Goal: Information Seeking & Learning: Learn about a topic

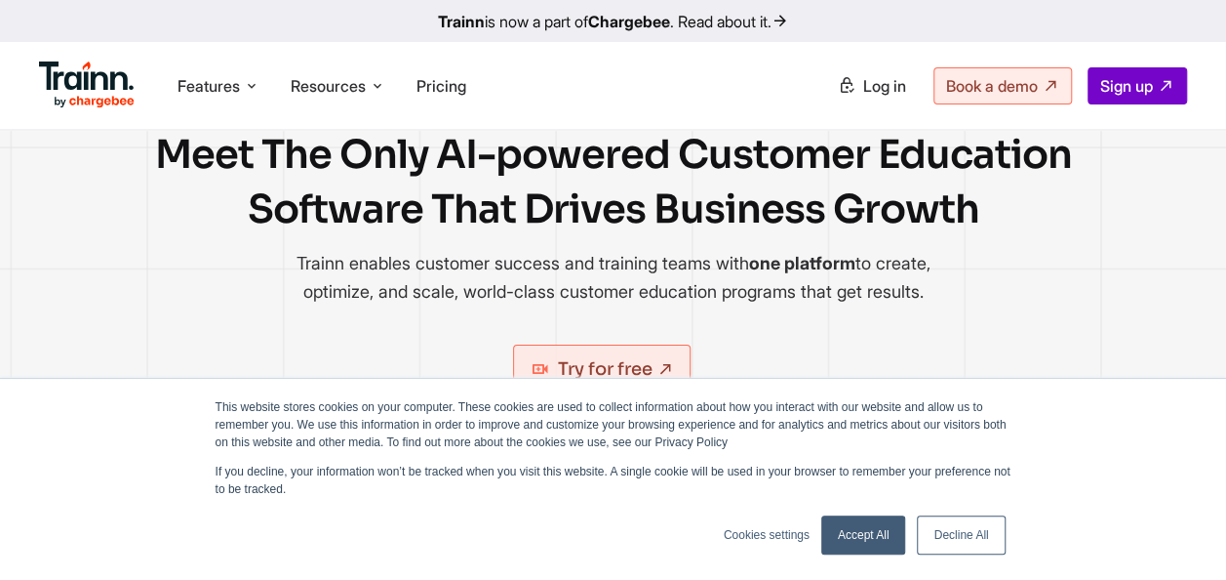
scroll to position [101, 0]
click at [852, 540] on link "Accept All" at bounding box center [863, 534] width 85 height 39
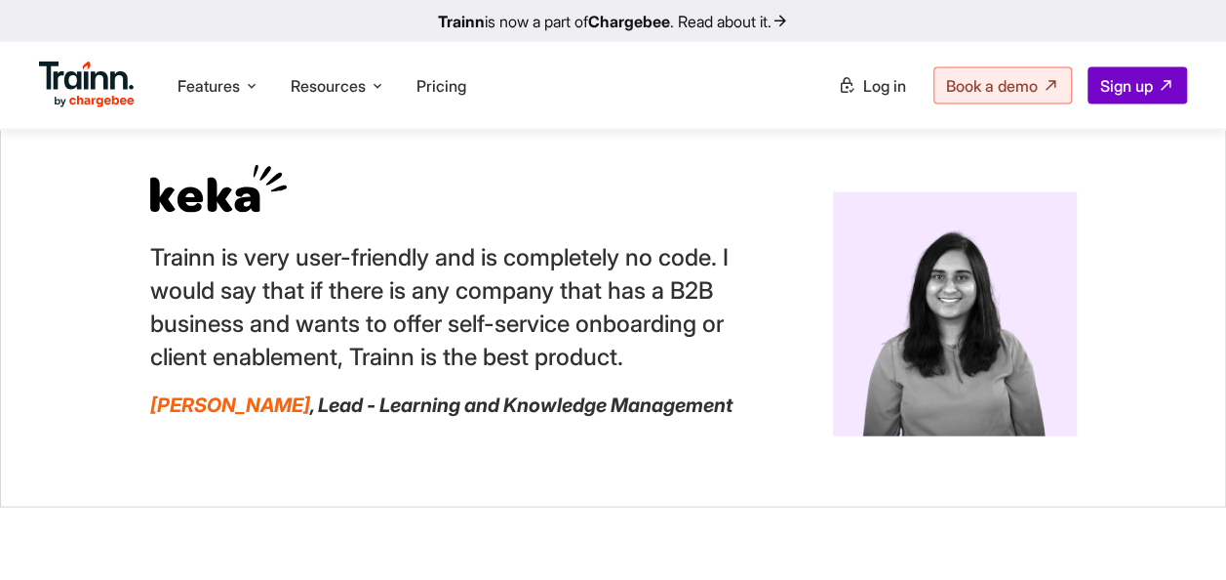
scroll to position [2111, 0]
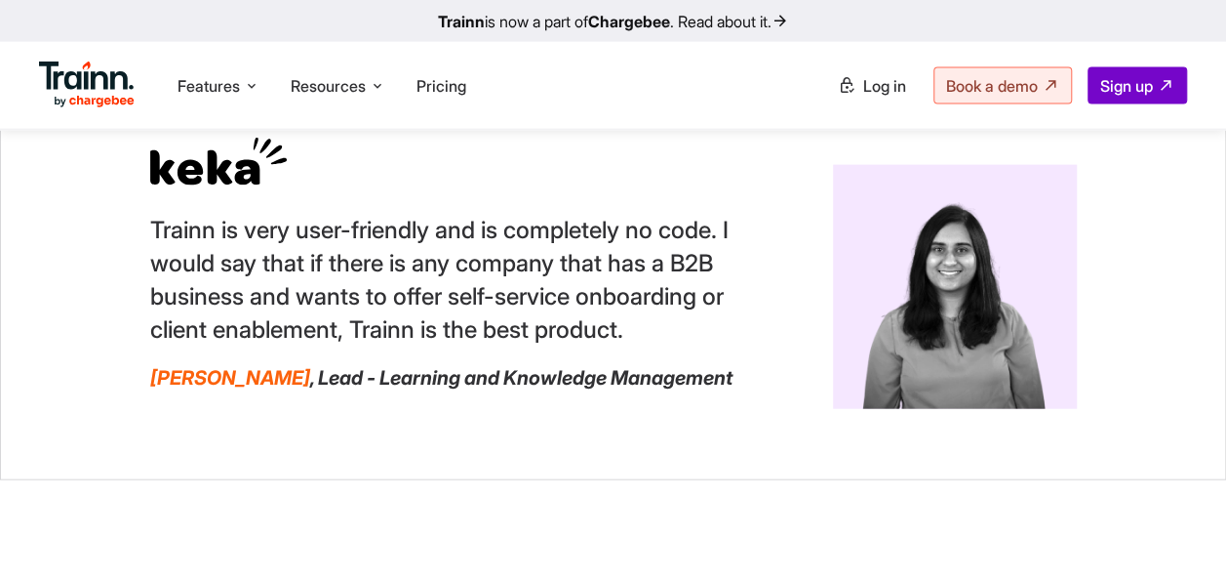
drag, startPoint x: 315, startPoint y: 431, endPoint x: 139, endPoint y: 294, distance: 223.9
click at [139, 294] on div "Trainn is very user-friendly and is completely no code. I would say that if the…" at bounding box center [613, 273] width 1226 height 414
drag, startPoint x: 139, startPoint y: 294, endPoint x: 193, endPoint y: 291, distance: 54.7
click at [193, 291] on p "Trainn is very user-friendly and is completely no code. I would say that if the…" at bounding box center [442, 280] width 585 height 133
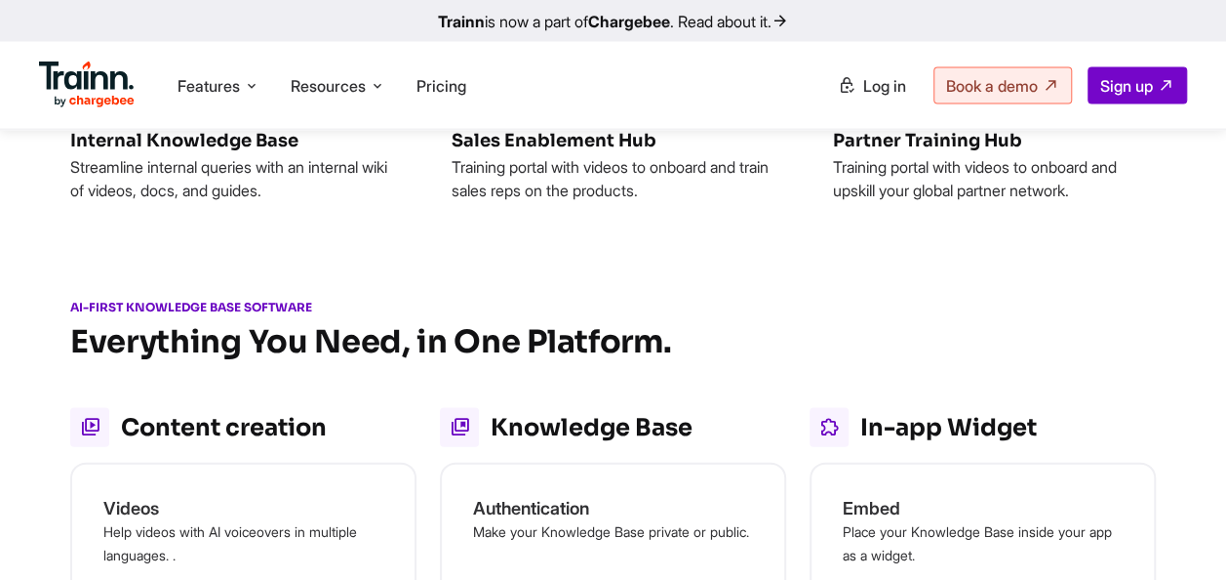
scroll to position [1886, 0]
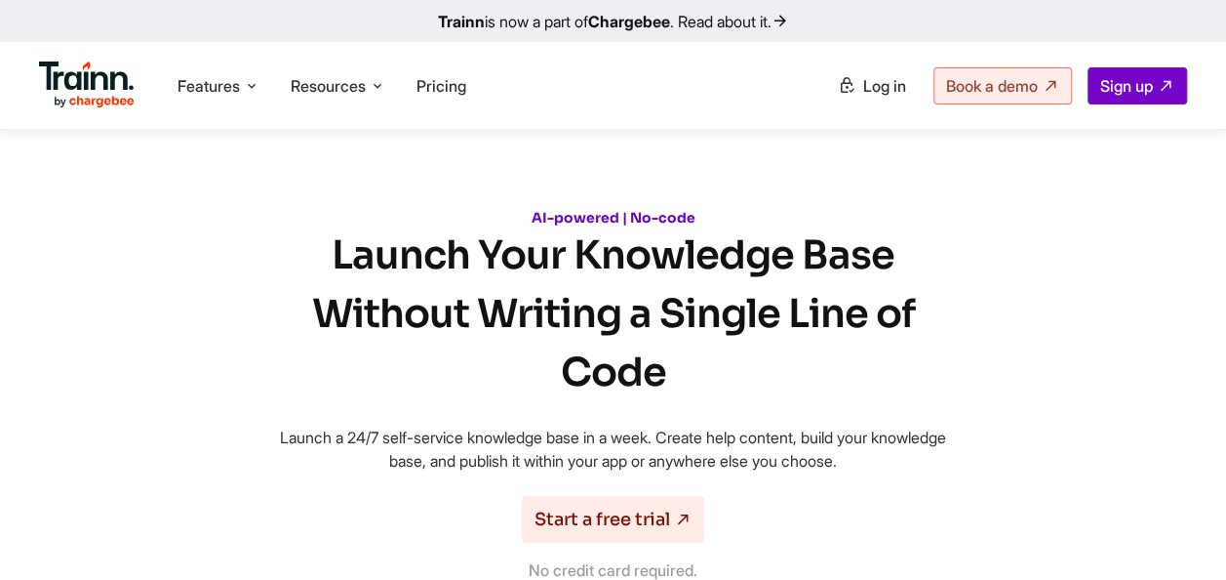
scroll to position [1736, 0]
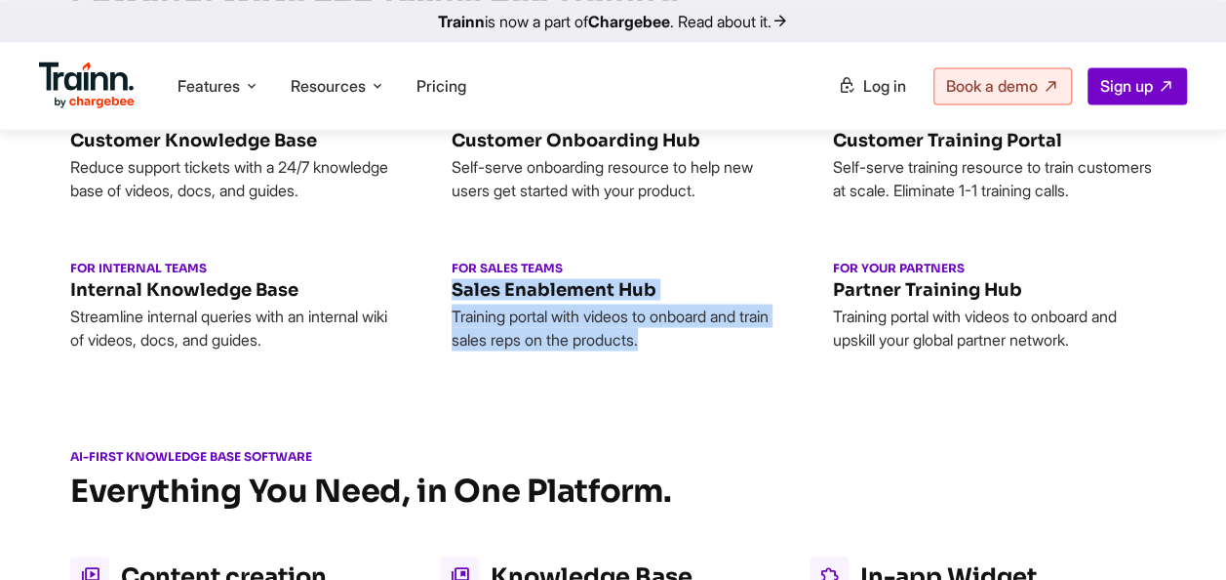
drag, startPoint x: 703, startPoint y: 362, endPoint x: 449, endPoint y: 316, distance: 258.7
click at [449, 316] on div "FOR YOUR CUSTOMERS Customer Knowledge Base Reduce support tickets with a 24/7 k…" at bounding box center [613, 230] width 1086 height 240
drag, startPoint x: 449, startPoint y: 316, endPoint x: 554, endPoint y: 301, distance: 106.4
click at [554, 300] on h3 "Sales Enablement Hub" at bounding box center [613, 288] width 323 height 21
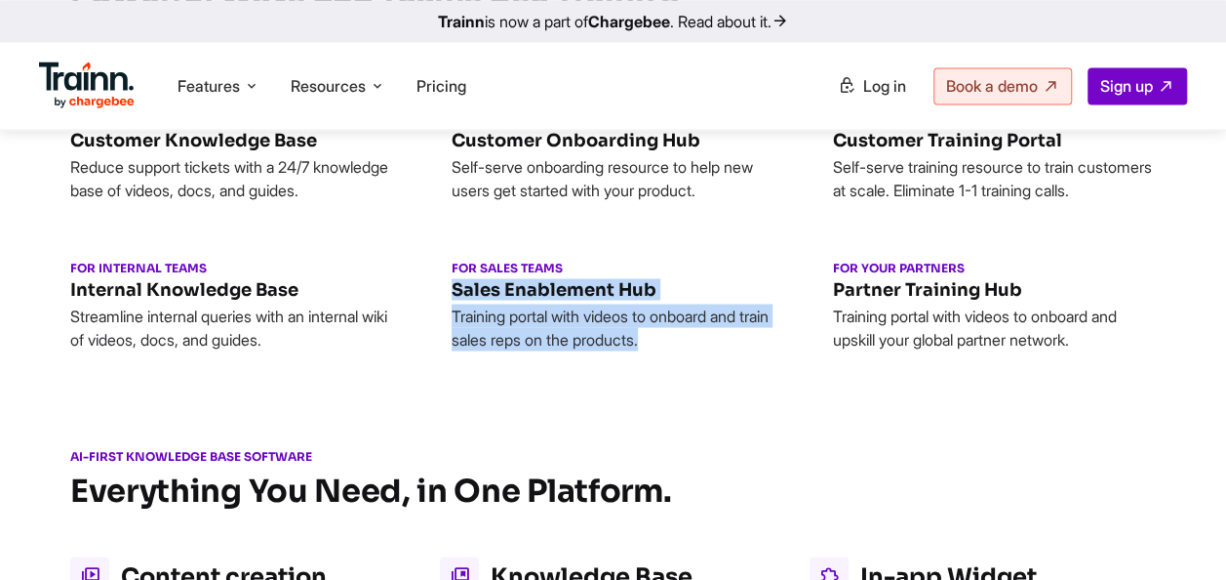
drag, startPoint x: 695, startPoint y: 365, endPoint x: 451, endPoint y: 318, distance: 248.4
click at [451, 318] on div "FOR YOUR CUSTOMERS Customer Knowledge Base Reduce support tickets with a 24/7 k…" at bounding box center [613, 230] width 1086 height 240
drag, startPoint x: 451, startPoint y: 318, endPoint x: 484, endPoint y: 324, distance: 33.7
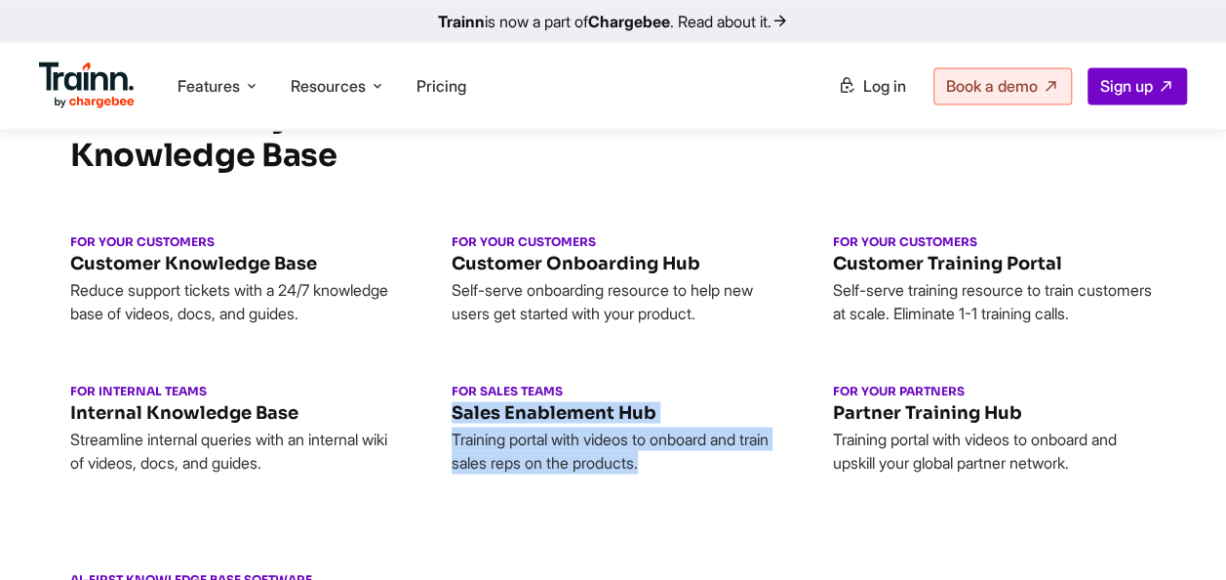
scroll to position [1614, 0]
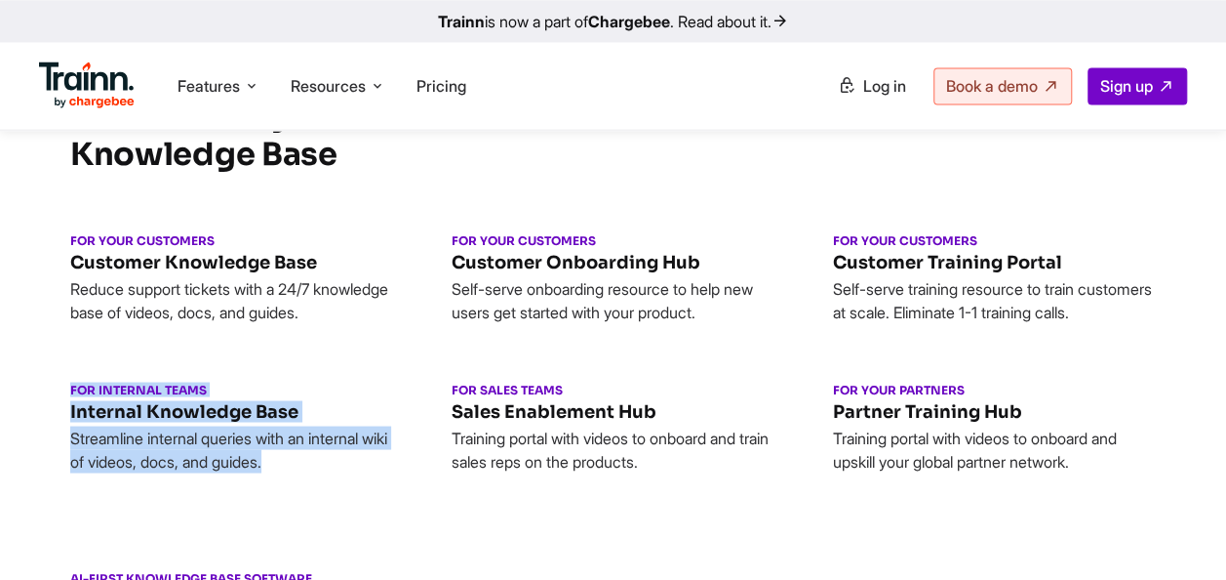
drag, startPoint x: 323, startPoint y: 482, endPoint x: 66, endPoint y: 416, distance: 265.0
click at [66, 416] on div "USE CASES Powerful Ways B2B Teams Use Trainn’s Knowledge Base FOR YOUR CUSTOMER…" at bounding box center [613, 272] width 1226 height 399
drag, startPoint x: 66, startPoint y: 416, endPoint x: 123, endPoint y: 423, distance: 57.1
click at [123, 421] on h3 "Internal Knowledge Base" at bounding box center [231, 410] width 323 height 21
click at [146, 421] on h3 "Internal Knowledge Base" at bounding box center [231, 410] width 323 height 21
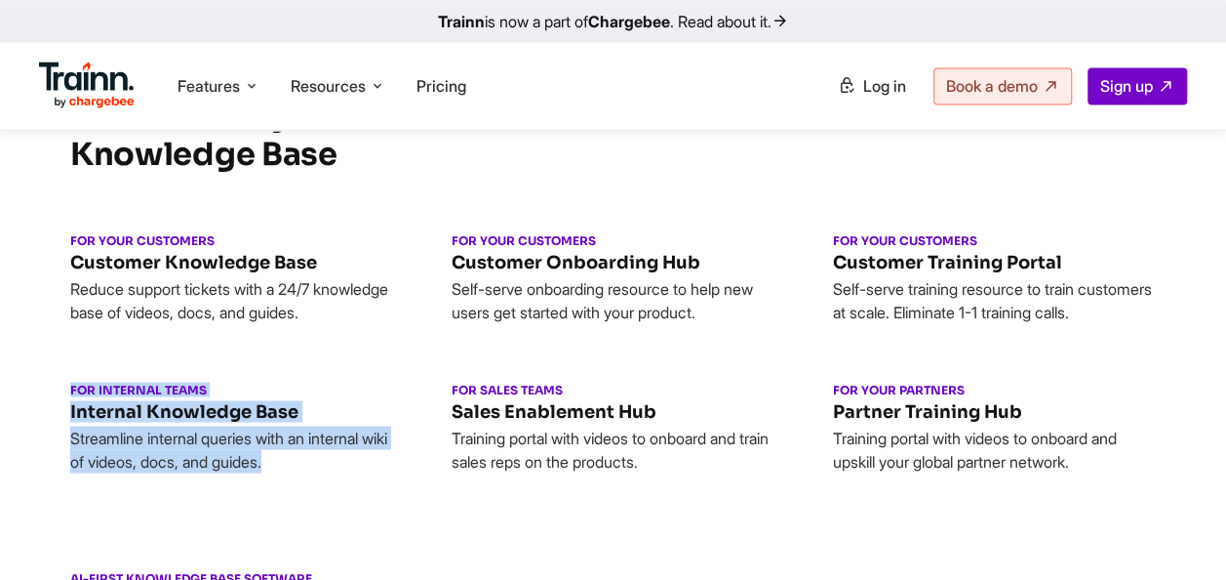
drag, startPoint x: 335, startPoint y: 480, endPoint x: 51, endPoint y: 414, distance: 291.6
click at [51, 414] on div "USE CASES Powerful Ways B2B Teams Use Trainn’s Knowledge Base FOR YOUR CUSTOMER…" at bounding box center [613, 272] width 1226 height 399
drag, startPoint x: 51, startPoint y: 414, endPoint x: 148, endPoint y: 429, distance: 98.8
click at [148, 421] on h3 "Internal Knowledge Base" at bounding box center [231, 410] width 323 height 21
